Goal: Task Accomplishment & Management: Manage account settings

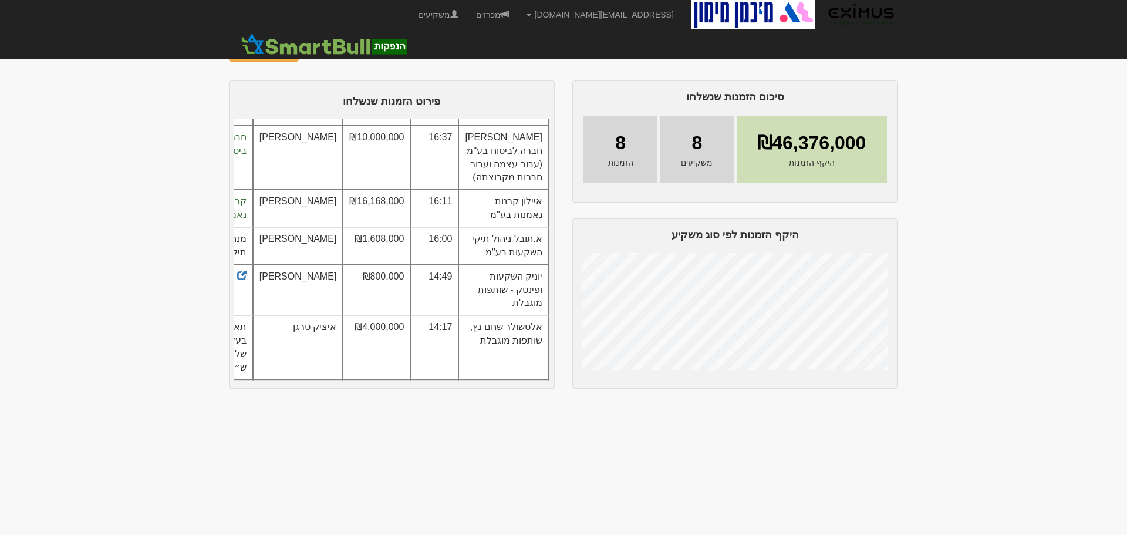
scroll to position [279, 0]
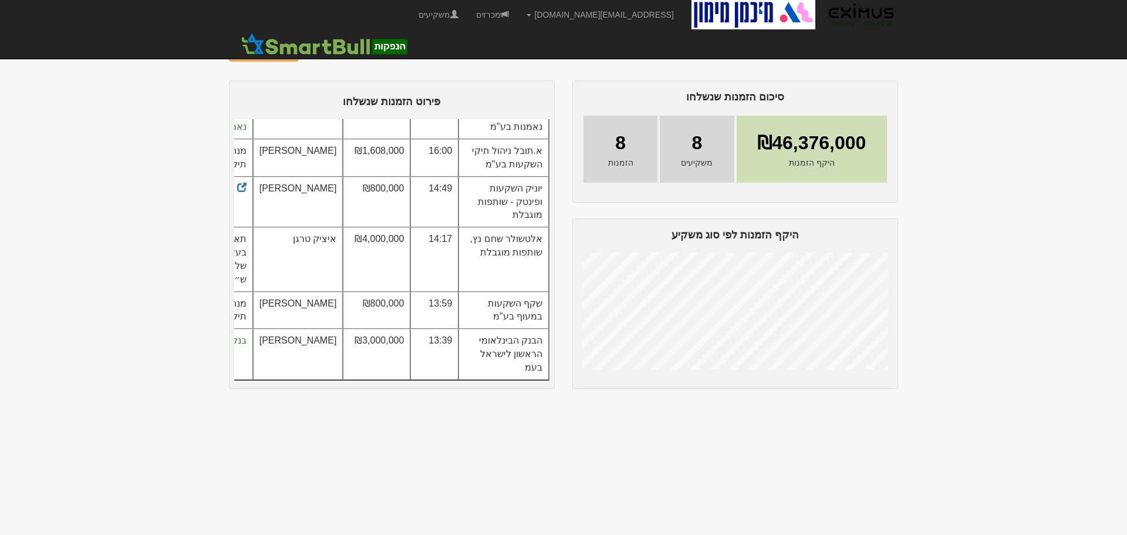
scroll to position [211, 0]
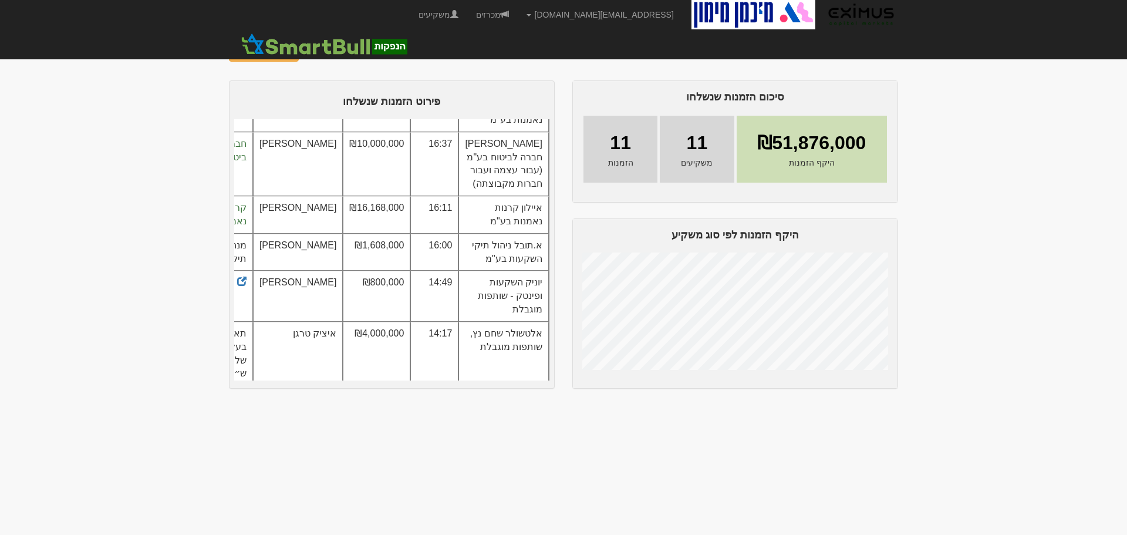
scroll to position [325, 0]
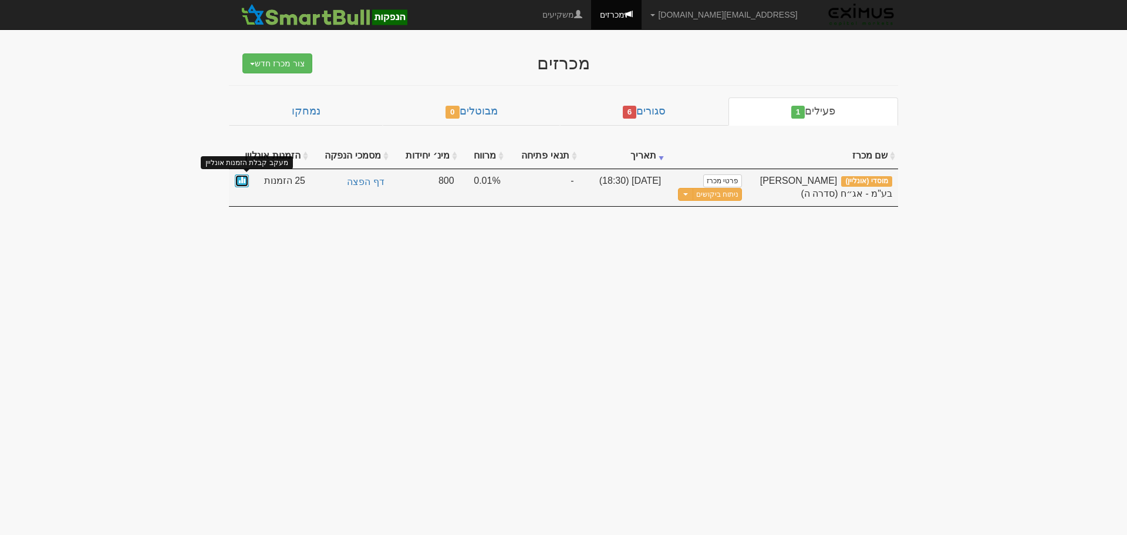
click at [240, 179] on span at bounding box center [241, 179] width 7 height 7
click at [240, 177] on span at bounding box center [241, 179] width 7 height 7
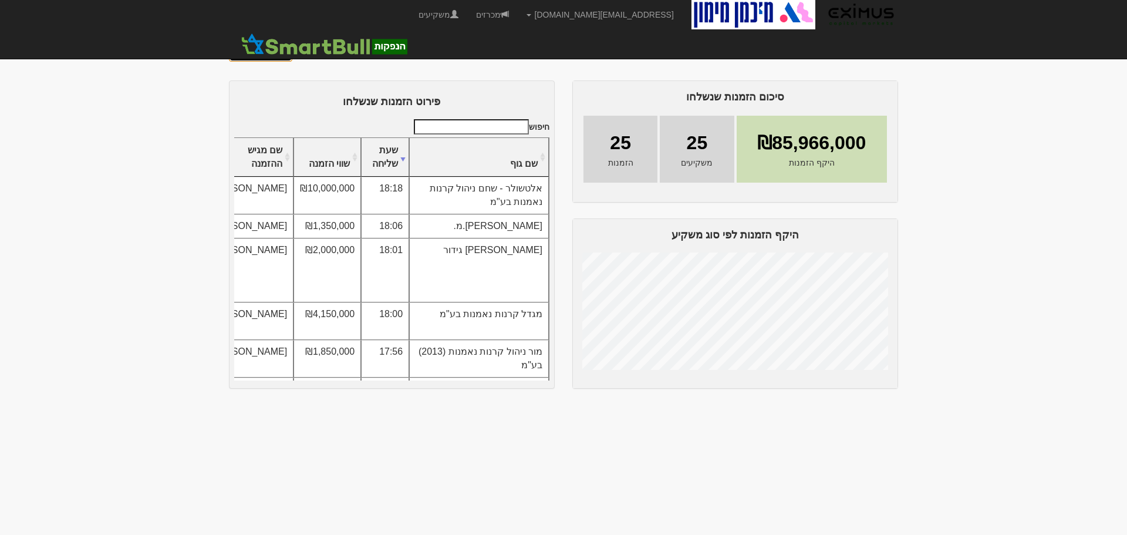
click at [271, 54] on link "ניתוח ביקושים" at bounding box center [260, 52] width 63 height 20
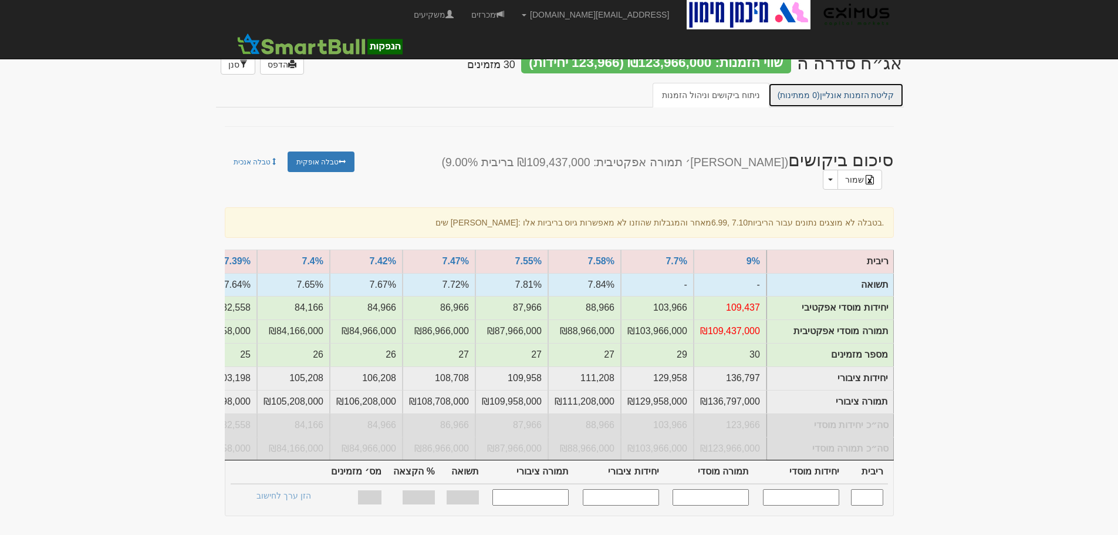
click at [858, 97] on link "קליטת הזמנות אונליין (0 ממתינות)" at bounding box center [836, 95] width 136 height 25
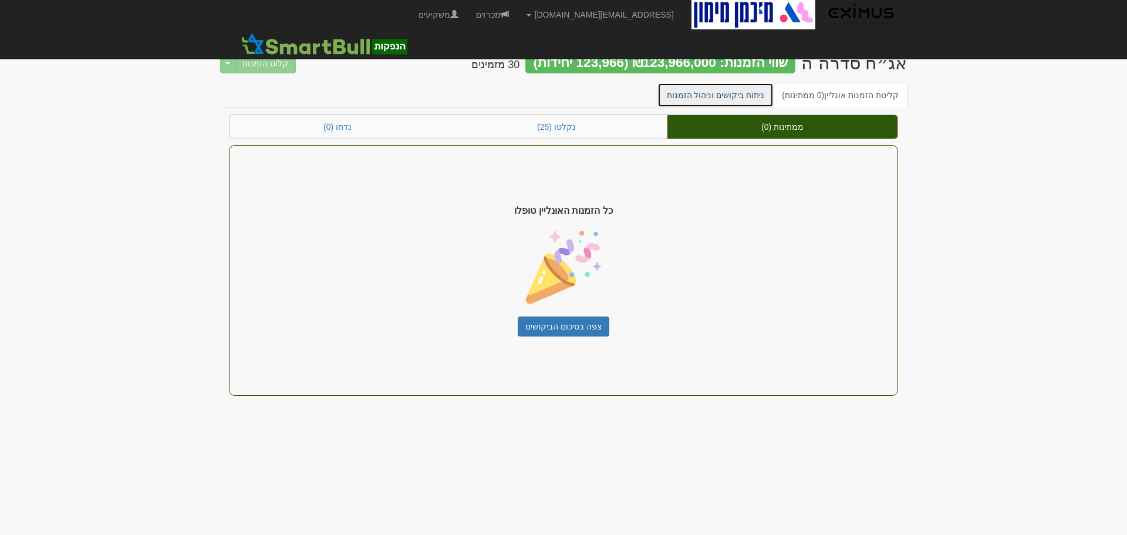
click at [730, 94] on link "ניתוח ביקושים וניהול הזמנות" at bounding box center [715, 95] width 117 height 25
click at [745, 91] on link "ניתוח ביקושים וניהול הזמנות" at bounding box center [715, 95] width 117 height 25
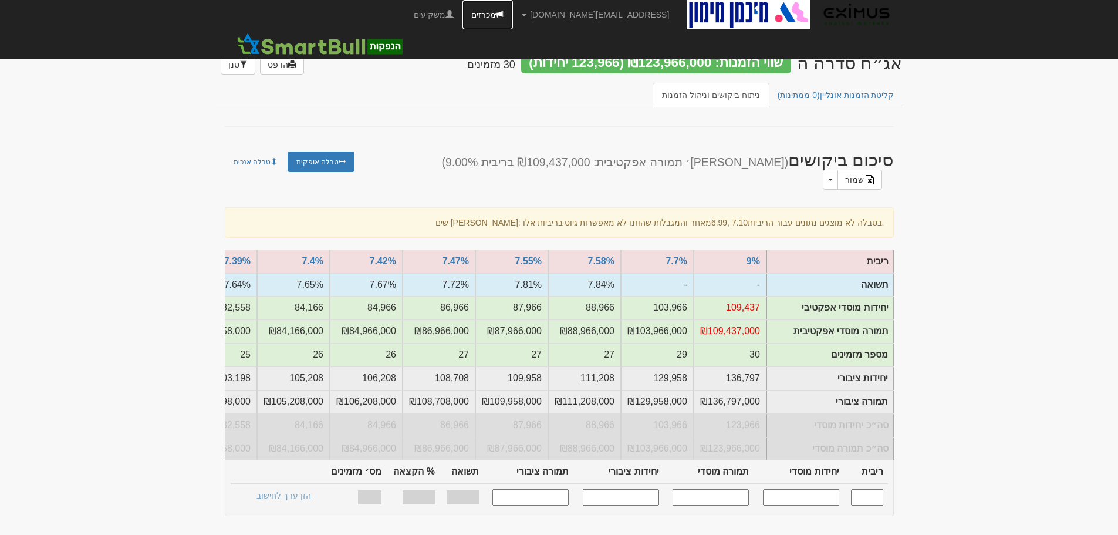
click at [513, 10] on link "מכרזים" at bounding box center [488, 14] width 50 height 29
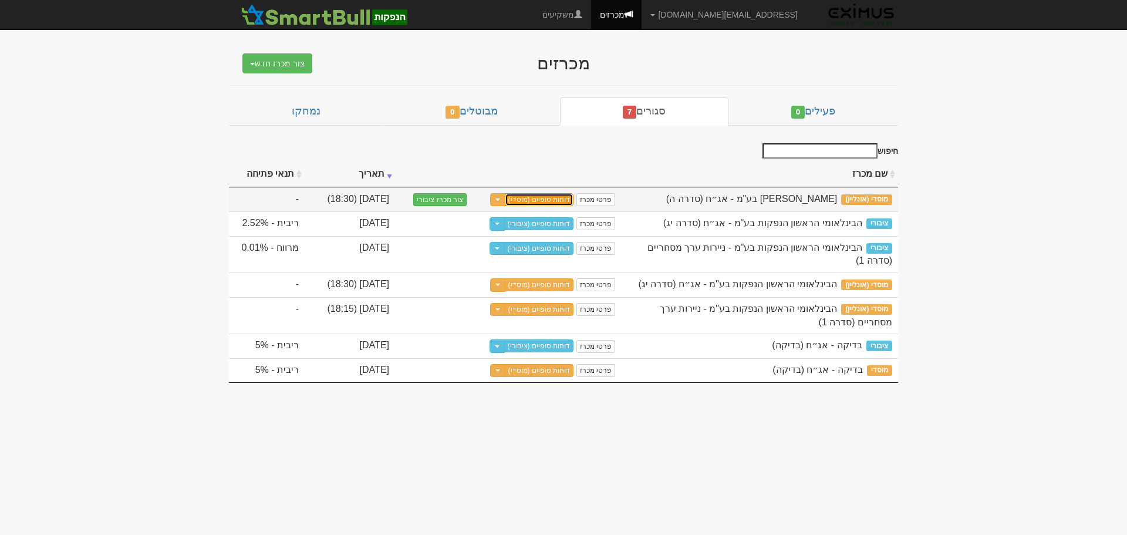
click at [568, 200] on link "דוחות סופיים (מוסדי)" at bounding box center [539, 199] width 69 height 13
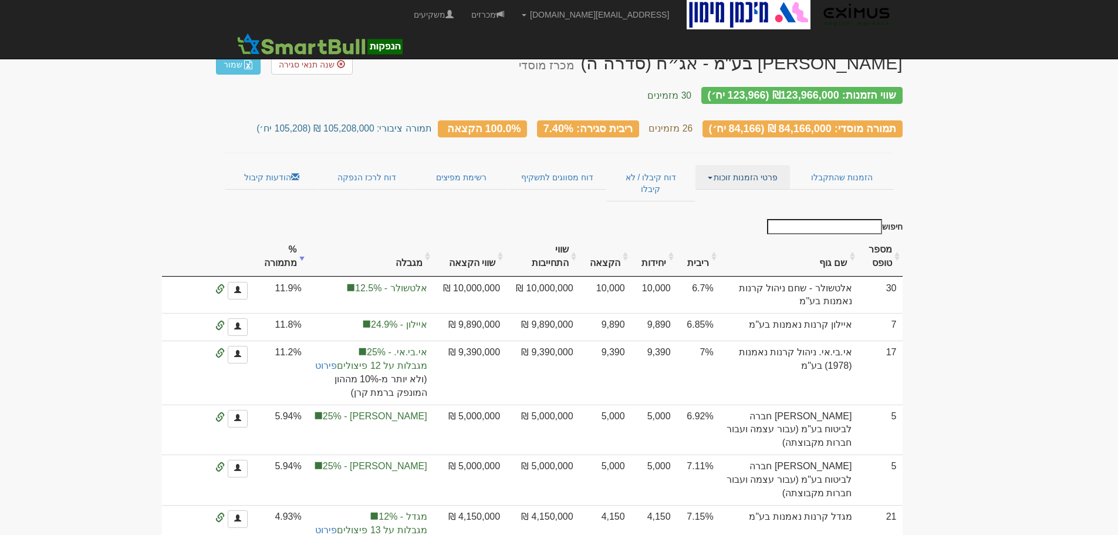
click at [756, 169] on link "פרטי הזמנות זוכות" at bounding box center [743, 177] width 95 height 25
click at [750, 193] on link "אנשי קשר וחשבונות" at bounding box center [743, 200] width 93 height 15
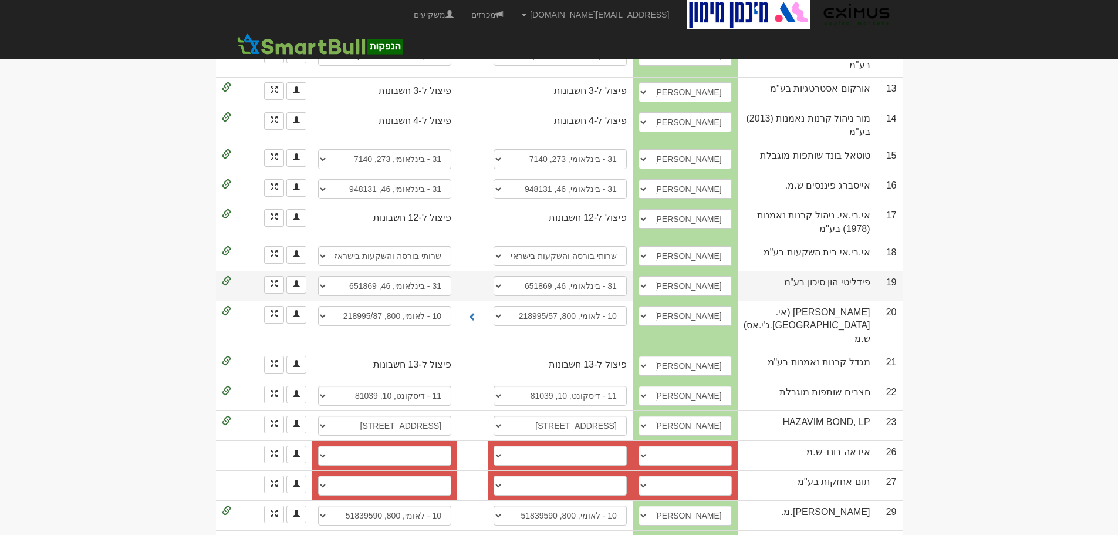
scroll to position [644, 0]
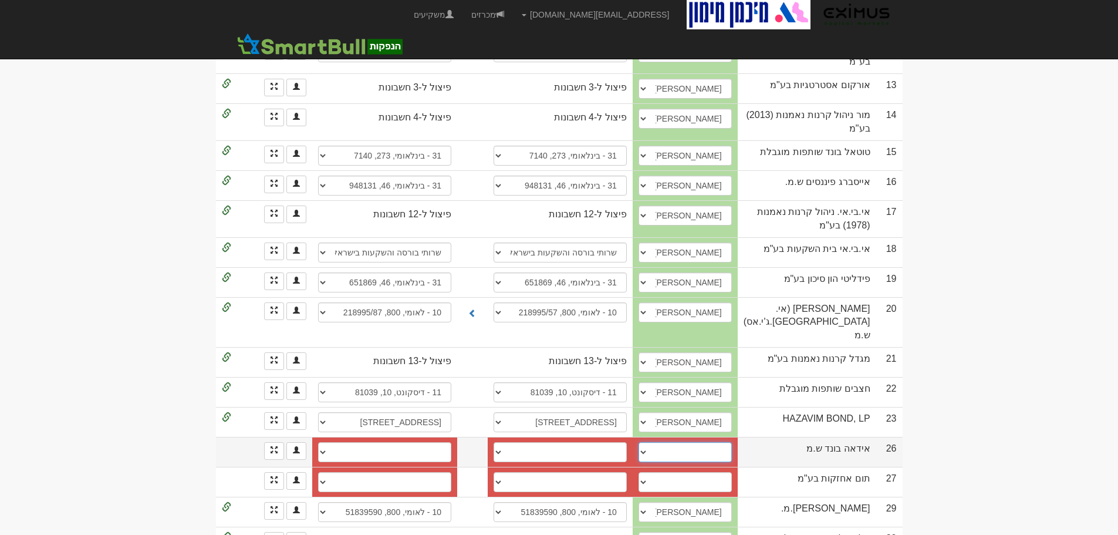
click at [732, 442] on select "[PERSON_NAME], 054-585-8084, [PERSON_NAME][EMAIL_ADDRESS][DOMAIN_NAME] ────────…" at bounding box center [685, 452] width 93 height 20
click at [708, 442] on select "[PERSON_NAME], 054-585-8084, [PERSON_NAME][EMAIL_ADDRESS][DOMAIN_NAME] ────────…" at bounding box center [685, 452] width 93 height 20
select select "6862a93e4344302de443773a"
click at [669, 442] on select "[PERSON_NAME], 054-585-8084, [PERSON_NAME][EMAIL_ADDRESS][DOMAIN_NAME] ────────…" at bounding box center [685, 452] width 93 height 20
click at [615, 442] on select "10 - לאומי, 800, 21933916 10 - לאומי, 800, 21933916 חשבון חדש" at bounding box center [560, 452] width 133 height 20
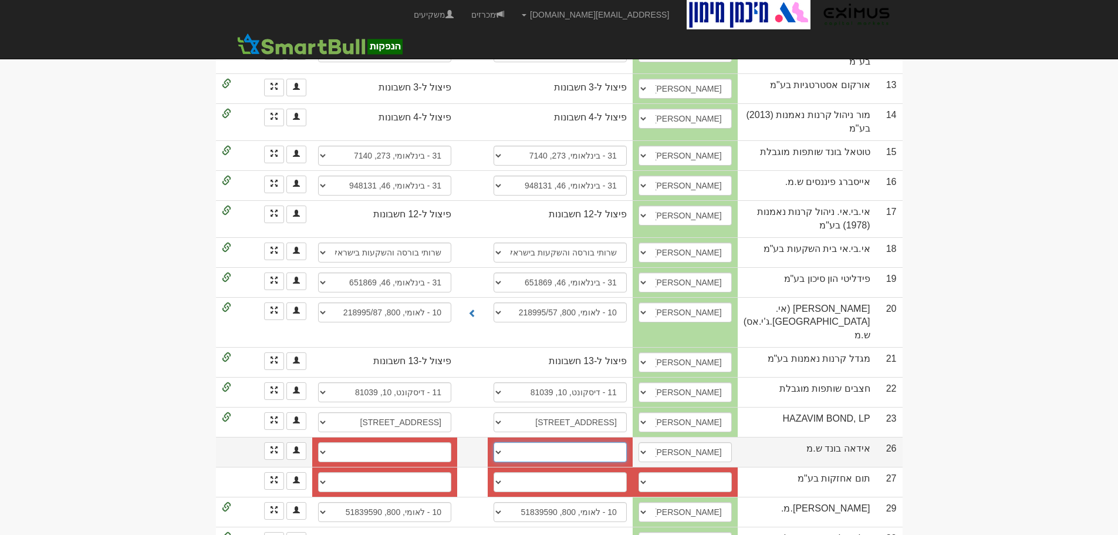
select select "6862a93e4344302de443773c"
click at [508, 442] on select "10 - לאומי, 800, 21933916 10 - לאומי, 800, 21933916 חשבון חדש" at bounding box center [560, 452] width 133 height 20
click at [445, 442] on select "10 - לאומי, 800, 21933916 10 - לאומי, 800, 21933916 חשבון חדש" at bounding box center [384, 452] width 133 height 20
select select "6862a93e4344302de443773e"
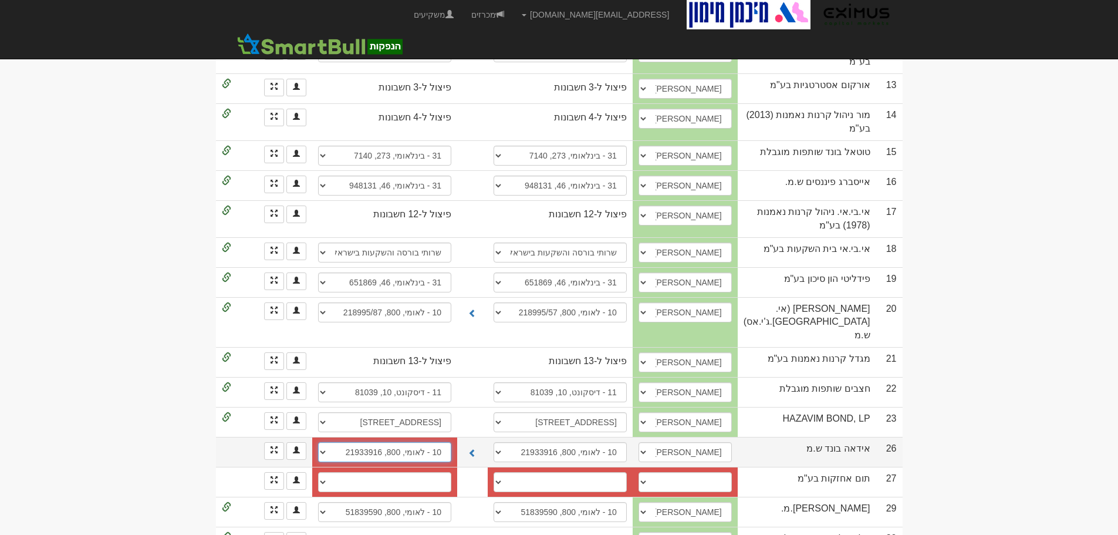
click at [318, 442] on select "10 - לאומי, 800, 21933916 10 - לאומי, 800, 21933916 חשבון חדש" at bounding box center [384, 452] width 133 height 20
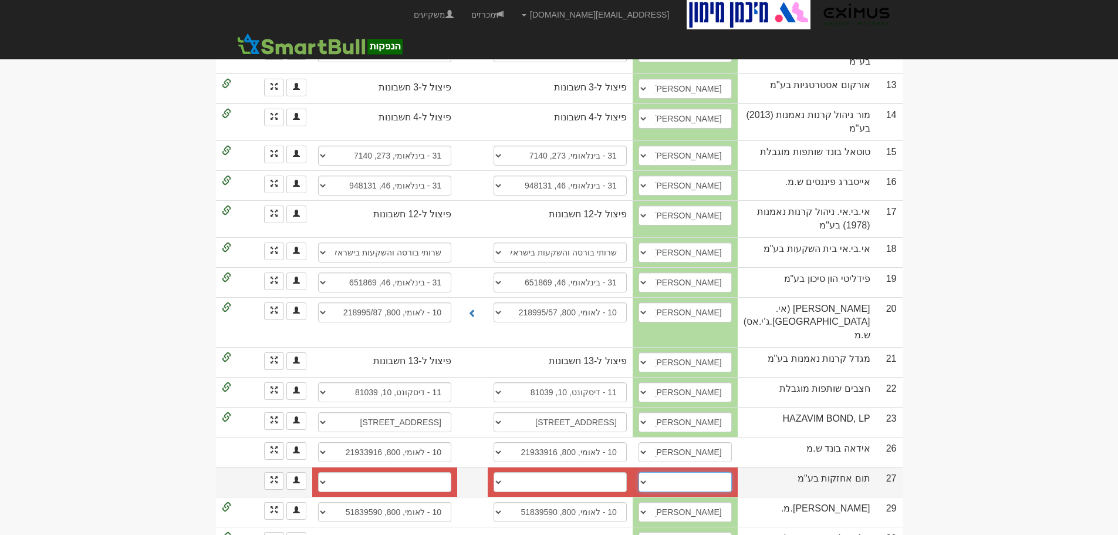
click at [719, 472] on select "[PERSON_NAME], 0549001049, [EMAIL_ADDRESS][DOMAIN_NAME] [PERSON_NAME], 054-9001…" at bounding box center [685, 482] width 93 height 20
select select "57ed2e52702b3a1100e2aaca"
click at [669, 472] on select "[PERSON_NAME], 0549001049, [EMAIL_ADDRESS][DOMAIN_NAME] [PERSON_NAME], 054-9001…" at bounding box center [685, 482] width 93 height 20
click at [581, 472] on select "[PERSON_NAME], 461, 113133 אקסלנס, 1956 אקסלנס (2361), 1953 אקסלנס (2361), 9422…" at bounding box center [560, 482] width 133 height 20
click at [615, 472] on select "[PERSON_NAME], 461, 113133 אקסלנס, 1956 אקסלנס (2361), 1953 אקסלנס (2361), 9422…" at bounding box center [560, 482] width 133 height 20
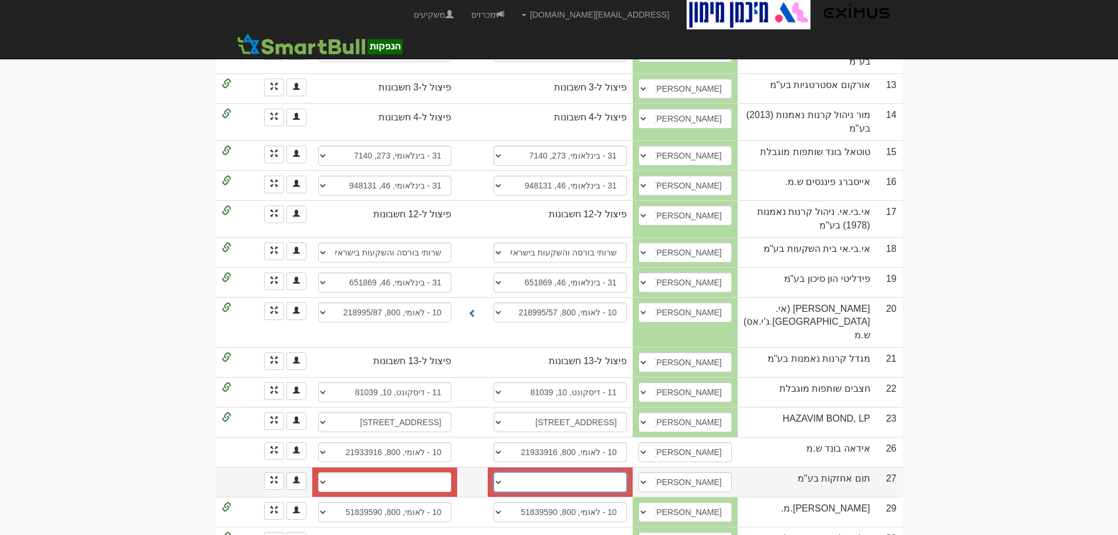
click at [564, 472] on select "[PERSON_NAME], 461, 113133 אקסלנס, 1956 אקסלנס (2361), 1953 אקסלנס (2361), 9422…" at bounding box center [560, 482] width 133 height 20
click at [595, 472] on select "[PERSON_NAME], 461, 113133 אקסלנס, 1956 אקסלנס (2361), 1953 אקסלנס (2361), 9422…" at bounding box center [560, 482] width 133 height 20
click at [620, 472] on select "[PERSON_NAME], 461, 113133 אקסלנס, 1956 אקסלנס (2361), 1953 אקסלנס (2361), 9422…" at bounding box center [560, 482] width 133 height 20
click at [573, 472] on select "[PERSON_NAME], 461, 113133 אקסלנס, 1956 אקסלנס (2361), 1953 אקסלנס (2361), 9422…" at bounding box center [560, 482] width 133 height 20
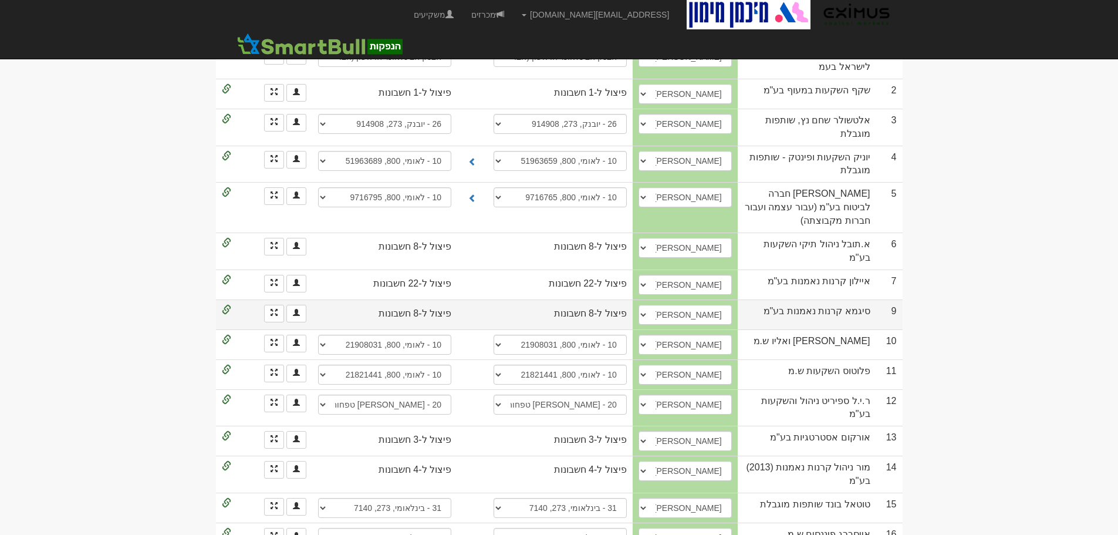
scroll to position [0, 0]
